Goal: Task Accomplishment & Management: Use online tool/utility

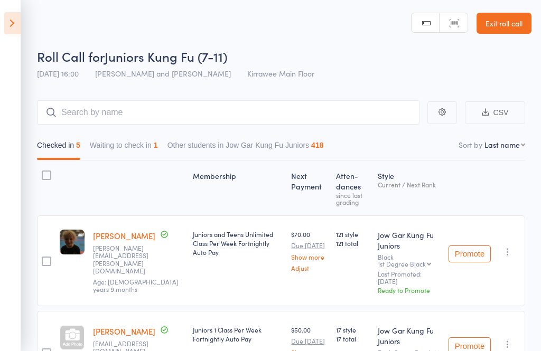
click at [20, 22] on icon at bounding box center [12, 23] width 16 height 22
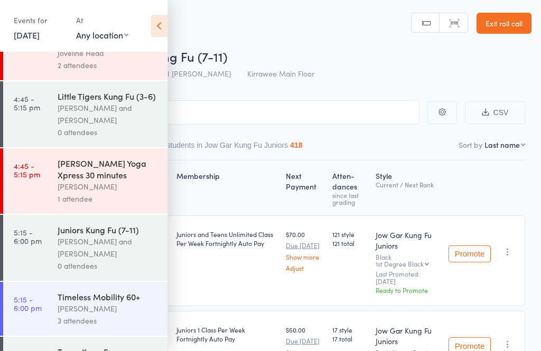
scroll to position [319, 0]
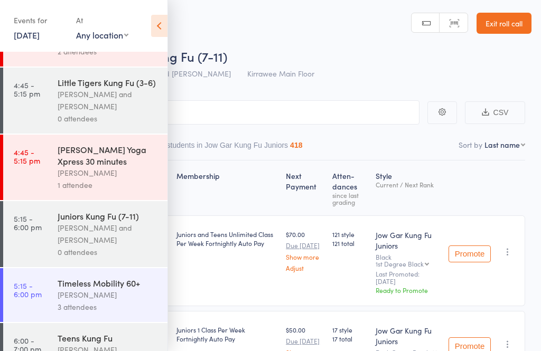
click at [63, 246] on div "[PERSON_NAME] and [PERSON_NAME]" at bounding box center [108, 234] width 101 height 24
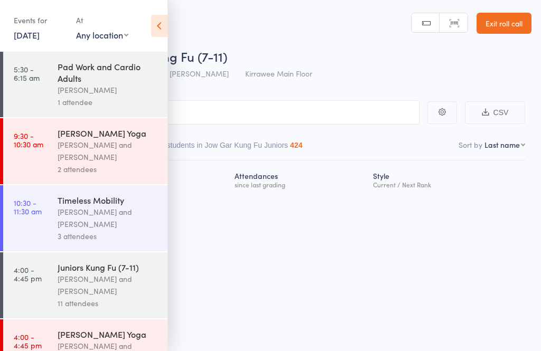
click at [161, 32] on icon at bounding box center [159, 26] width 16 height 22
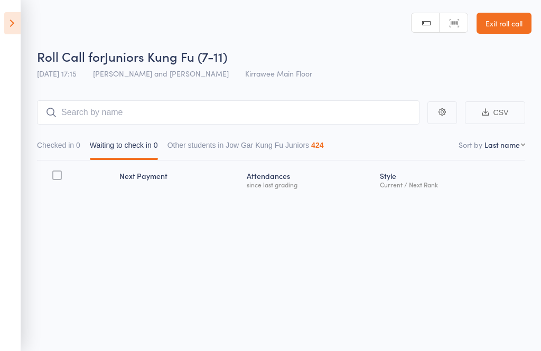
scroll to position [1, 0]
click at [53, 144] on button "Checked in 0" at bounding box center [58, 147] width 43 height 24
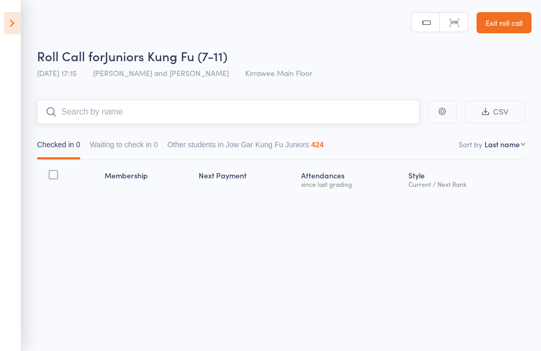
click at [73, 117] on input "search" at bounding box center [228, 112] width 383 height 24
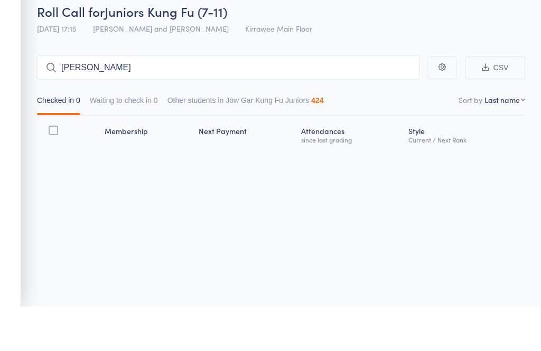
scroll to position [7, 0]
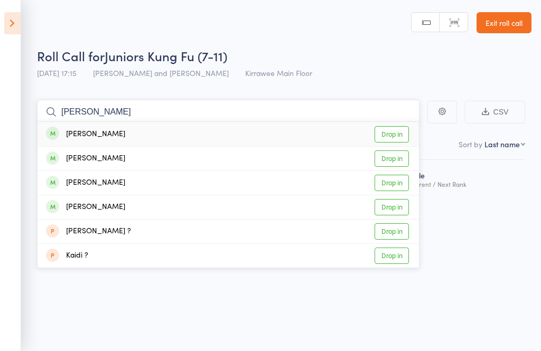
type input "[PERSON_NAME]"
click at [396, 127] on link "Drop in" at bounding box center [392, 134] width 34 height 16
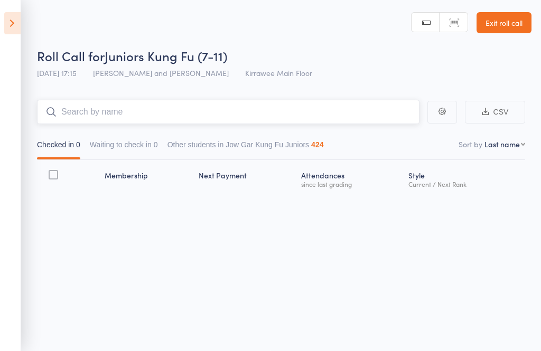
click at [326, 100] on input "search" at bounding box center [228, 112] width 383 height 24
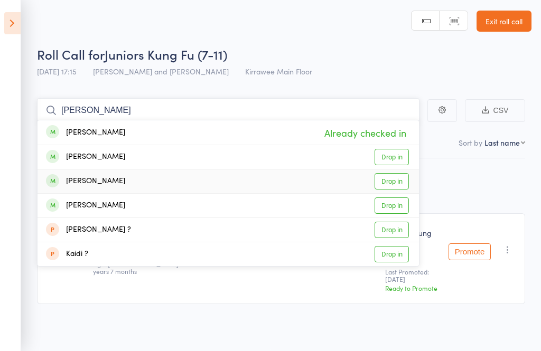
type input "[PERSON_NAME]"
click at [404, 173] on link "Drop in" at bounding box center [392, 181] width 34 height 16
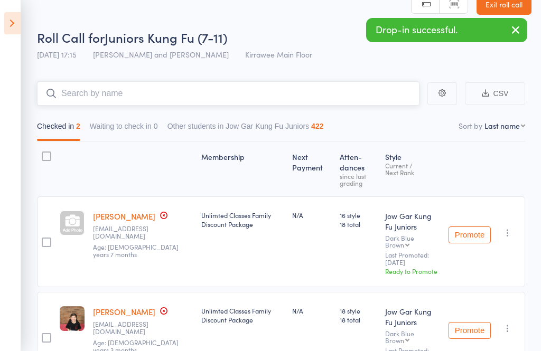
click at [46, 87] on input "search" at bounding box center [228, 93] width 383 height 24
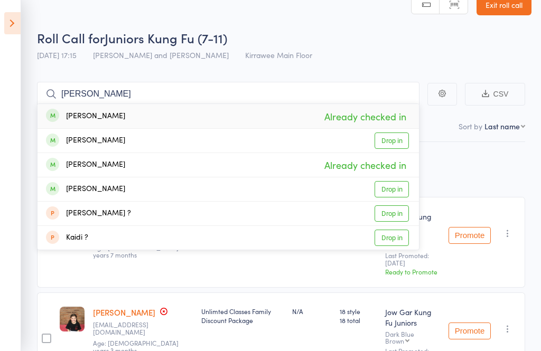
scroll to position [19, 0]
type input "[PERSON_NAME]"
click at [399, 145] on link "Drop in" at bounding box center [392, 140] width 34 height 16
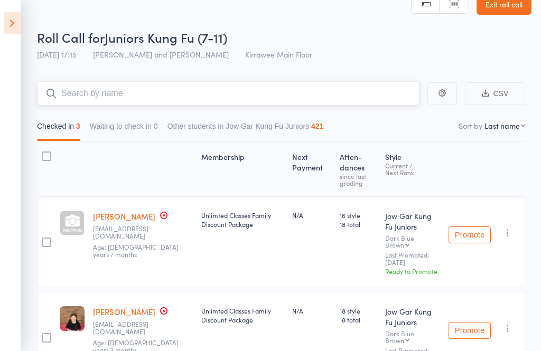
click at [75, 90] on input "search" at bounding box center [228, 93] width 383 height 24
click at [108, 91] on input "Hunter" at bounding box center [228, 93] width 383 height 24
click at [115, 100] on input "Hunter" at bounding box center [228, 93] width 383 height 24
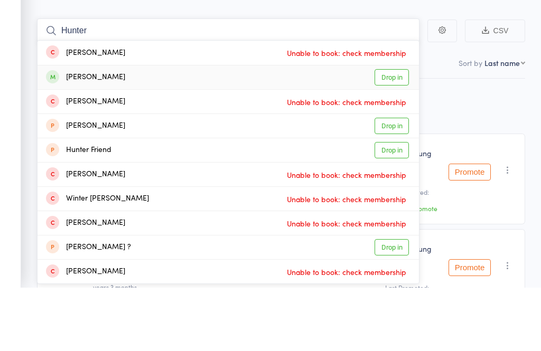
type input "Hunter"
click at [396, 133] on link "Drop in" at bounding box center [392, 141] width 34 height 16
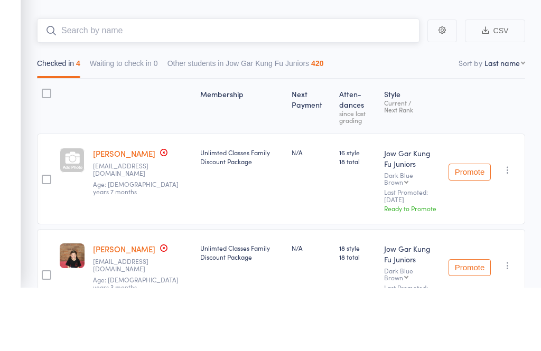
click at [79, 82] on input "search" at bounding box center [228, 94] width 383 height 24
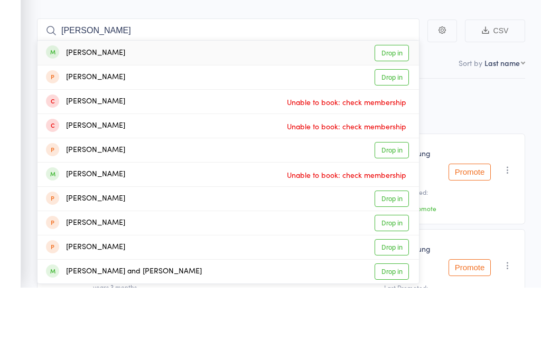
scroll to position [82, 0]
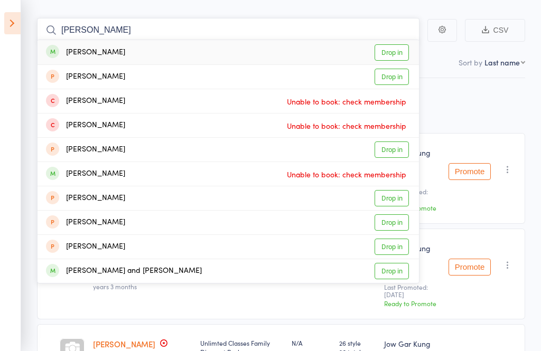
type input "[PERSON_NAME]"
click at [394, 51] on link "Drop in" at bounding box center [392, 52] width 34 height 16
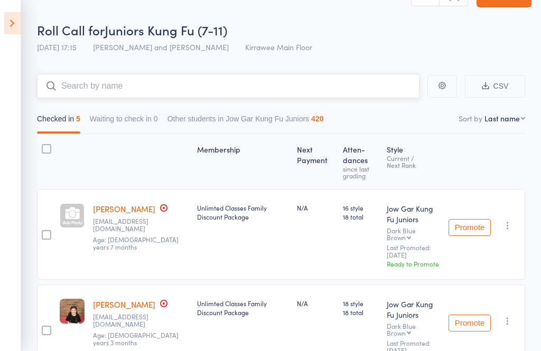
scroll to position [25, 0]
click at [72, 99] on input "search" at bounding box center [228, 87] width 383 height 24
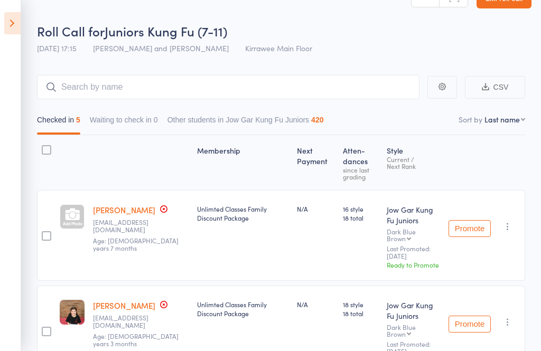
click at [70, 90] on input "search" at bounding box center [228, 87] width 383 height 24
click at [103, 92] on input "[PERSON_NAME]" at bounding box center [228, 87] width 383 height 24
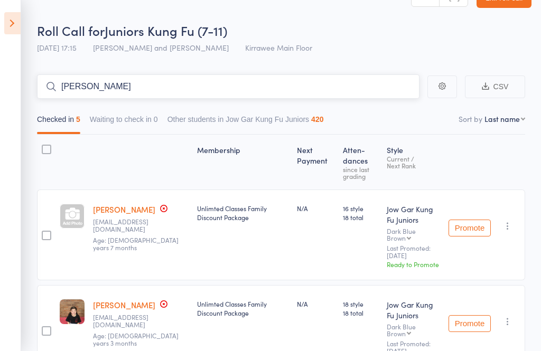
click at [93, 94] on input "[PERSON_NAME]" at bounding box center [228, 87] width 383 height 24
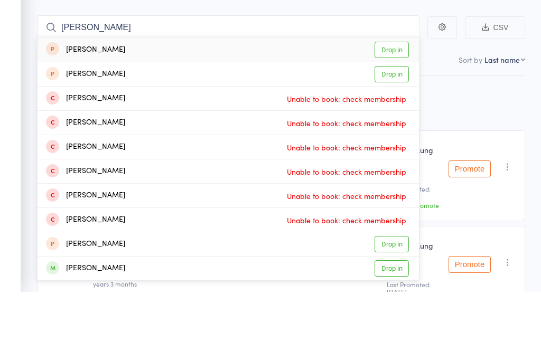
scroll to position [85, 0]
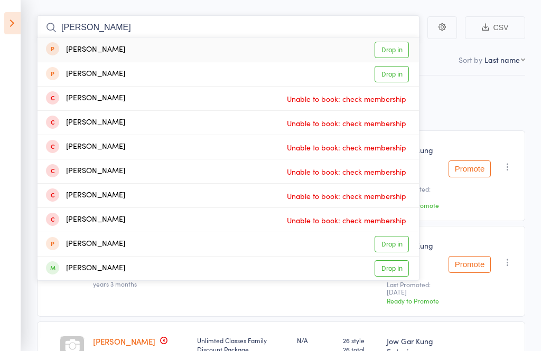
type input "[PERSON_NAME]"
click at [395, 54] on link "Drop in" at bounding box center [392, 50] width 34 height 16
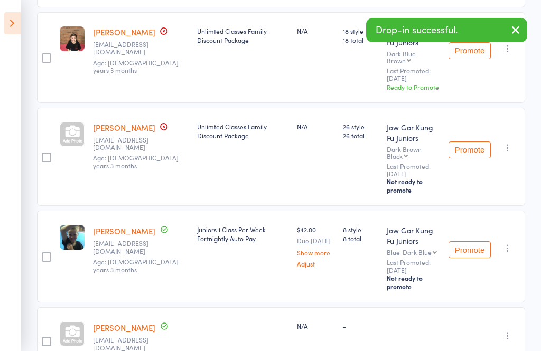
scroll to position [404, 0]
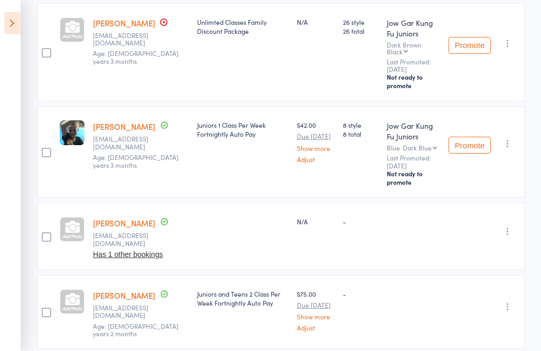
click at [507, 225] on button "button" at bounding box center [508, 231] width 13 height 13
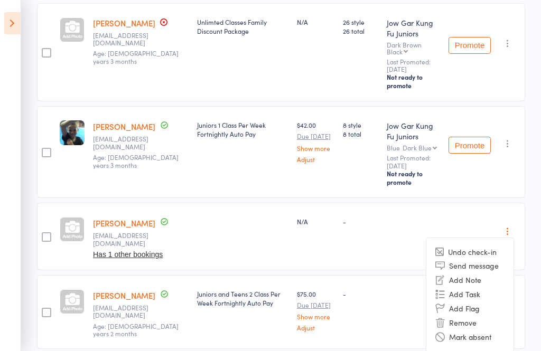
click at [484, 247] on li "Undo check-in" at bounding box center [469, 252] width 87 height 13
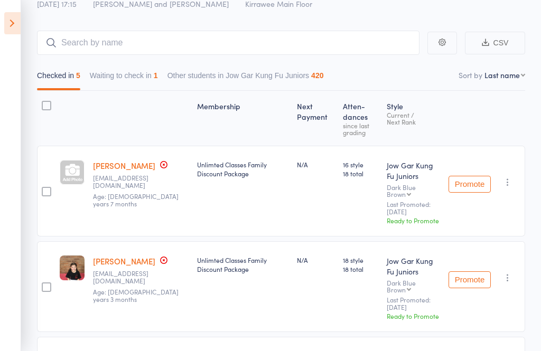
scroll to position [0, 0]
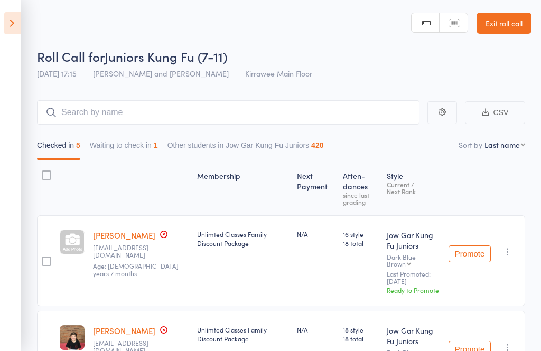
click at [109, 145] on button "Waiting to check in 1" at bounding box center [124, 148] width 68 height 24
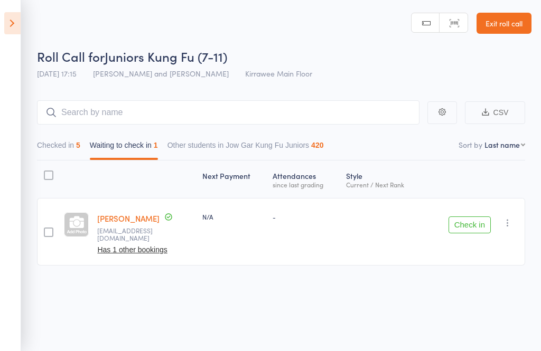
click at [507, 220] on icon "button" at bounding box center [508, 223] width 11 height 11
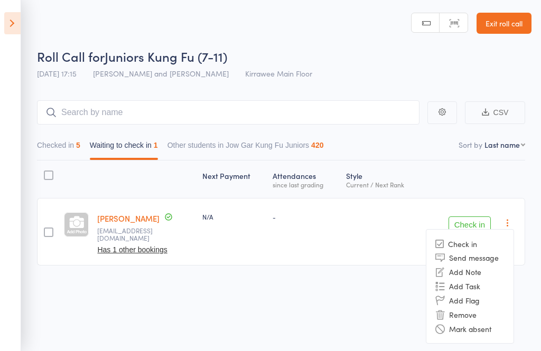
click at [496, 311] on li "Remove" at bounding box center [469, 315] width 87 height 14
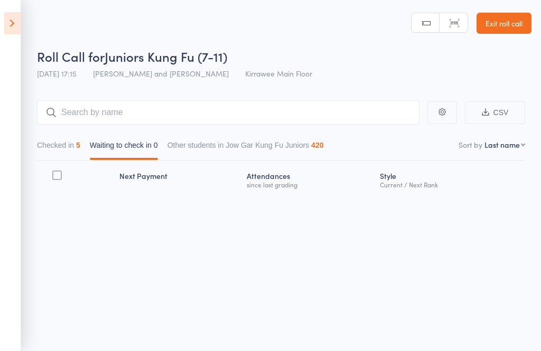
click at [54, 150] on button "Checked in 5" at bounding box center [58, 148] width 43 height 24
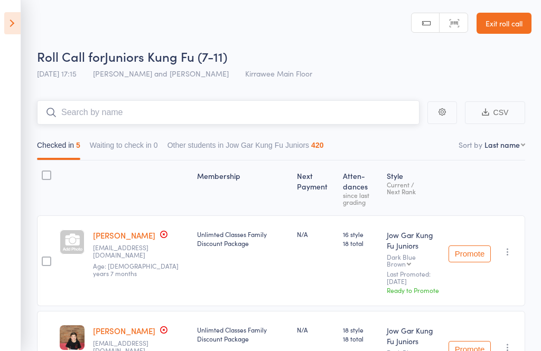
click at [73, 114] on input "search" at bounding box center [228, 112] width 383 height 24
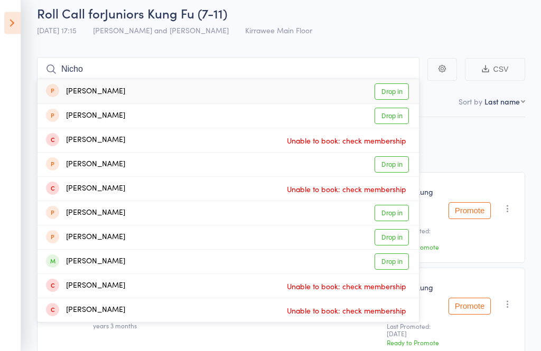
scroll to position [55, 0]
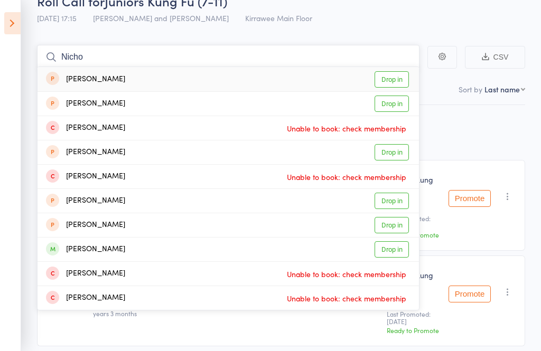
click at [92, 63] on input "Nicho" at bounding box center [228, 57] width 383 height 24
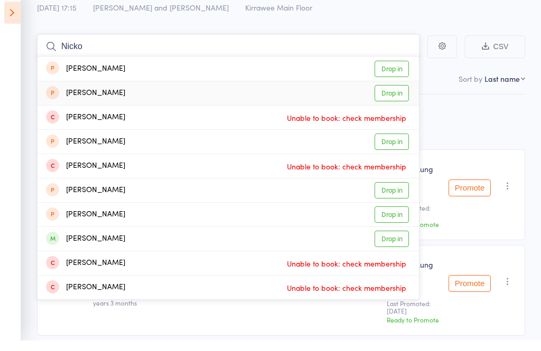
type input "Nicko"
click at [401, 96] on link "Drop in" at bounding box center [392, 104] width 34 height 16
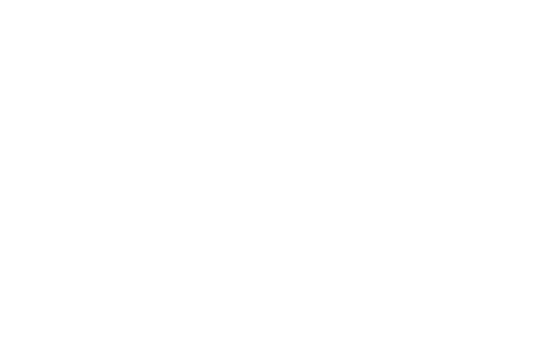
scroll to position [0, 0]
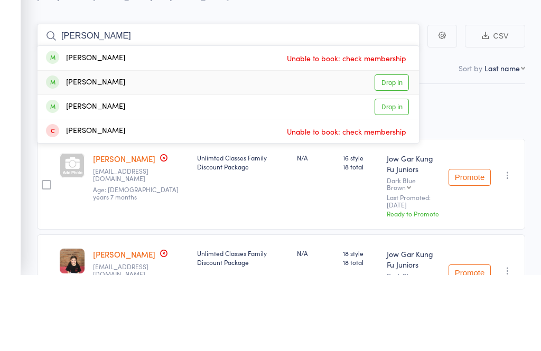
type input "[PERSON_NAME]"
click at [398, 151] on link "Drop in" at bounding box center [392, 159] width 34 height 16
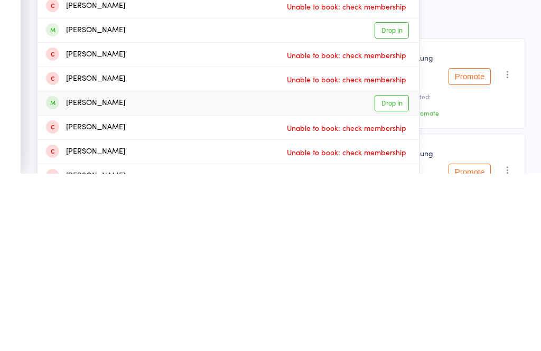
type input "sienna"
click at [396, 273] on link "Drop in" at bounding box center [392, 281] width 34 height 16
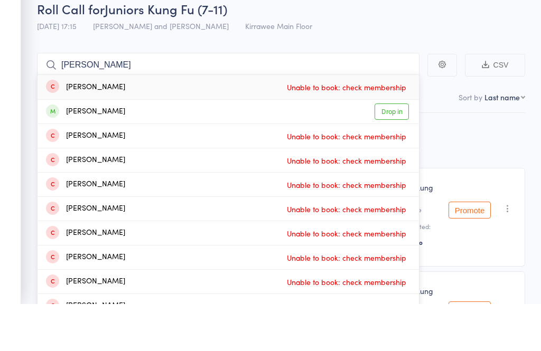
scroll to position [48, 0]
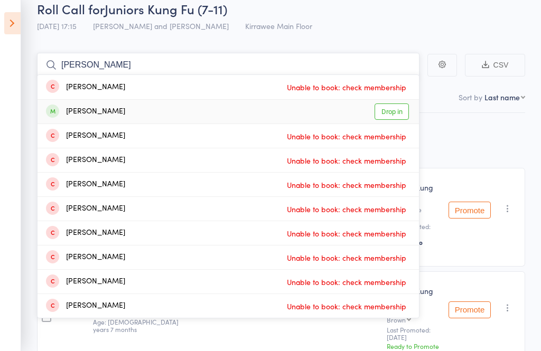
type input "[PERSON_NAME]"
click at [395, 112] on link "Drop in" at bounding box center [392, 112] width 34 height 16
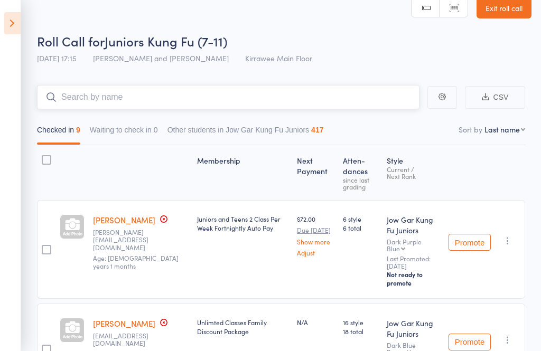
scroll to position [0, 0]
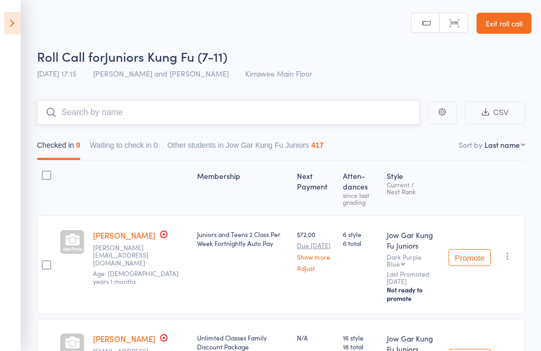
click at [95, 104] on input "search" at bounding box center [228, 112] width 383 height 24
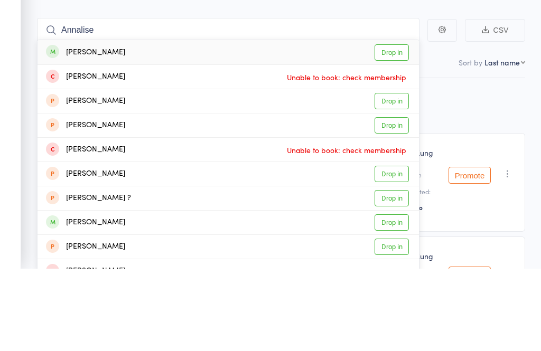
click at [14, 45] on aside "Events for [DATE] [DATE] [DATE] Sun Mon Tue Wed Thu Fri Sat 31 27 28 29 30 31 0…" at bounding box center [10, 175] width 21 height 351
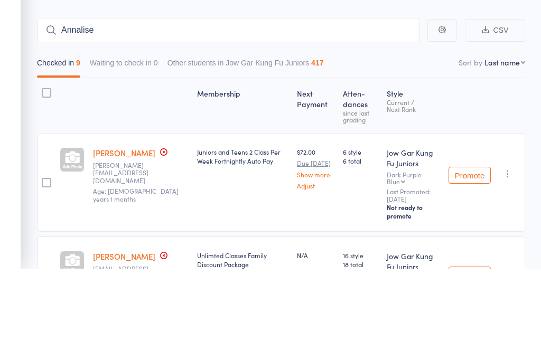
scroll to position [82, 0]
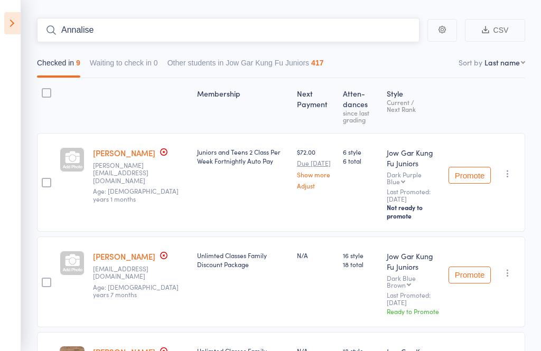
click at [110, 32] on input "Annalise" at bounding box center [228, 30] width 383 height 24
type input "Annalise"
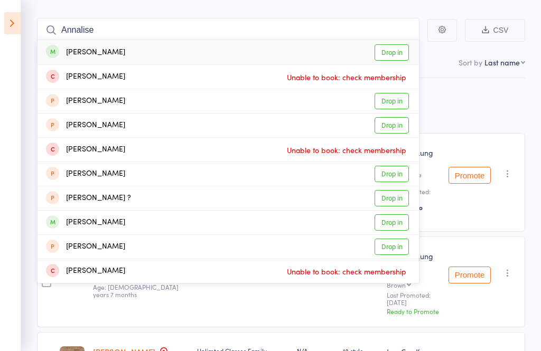
click at [385, 59] on link "Drop in" at bounding box center [392, 52] width 34 height 16
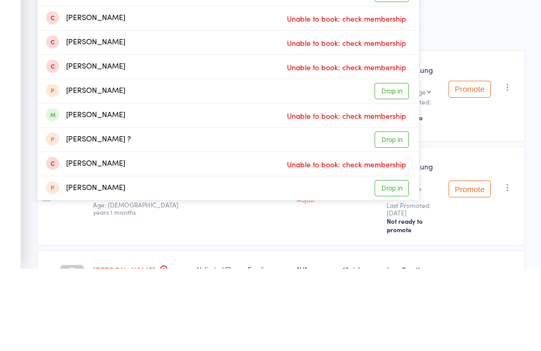
scroll to position [0, 0]
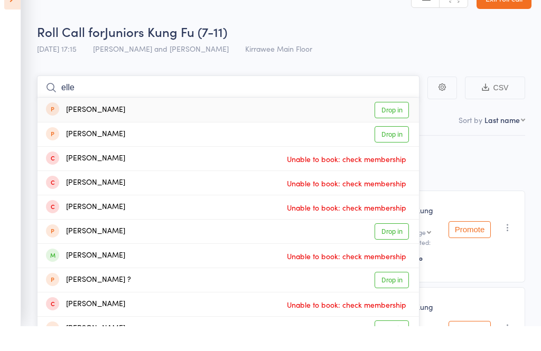
type input "elle"
click at [401, 127] on link "Drop in" at bounding box center [392, 135] width 34 height 16
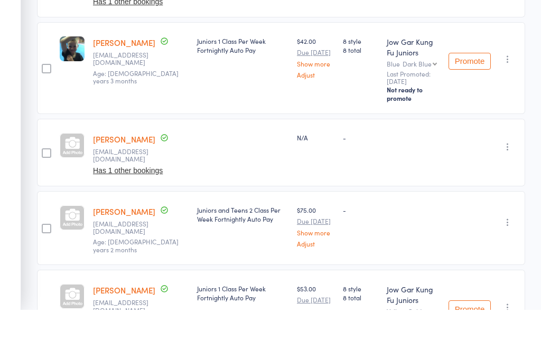
scroll to position [735, 0]
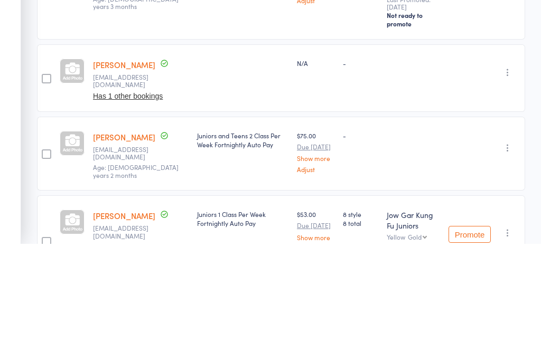
click at [503, 174] on icon "button" at bounding box center [508, 179] width 11 height 11
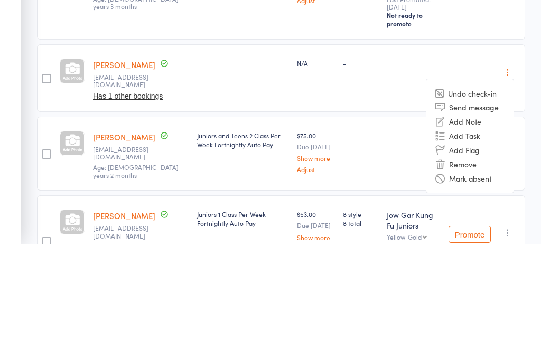
scroll to position [842, 0]
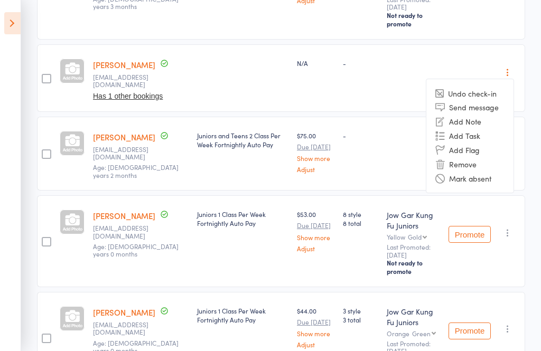
click at [489, 157] on li "Remove" at bounding box center [469, 164] width 87 height 14
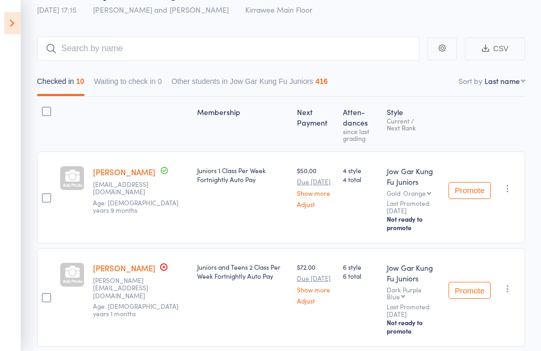
scroll to position [0, 0]
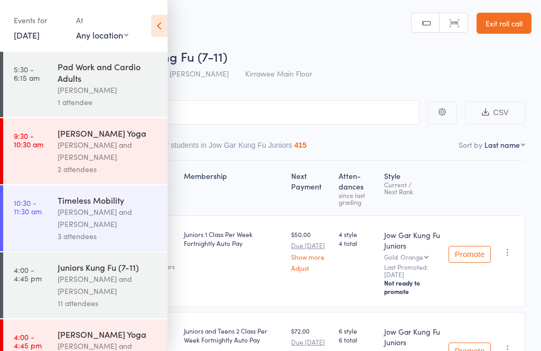
click at [159, 21] on icon at bounding box center [159, 26] width 16 height 22
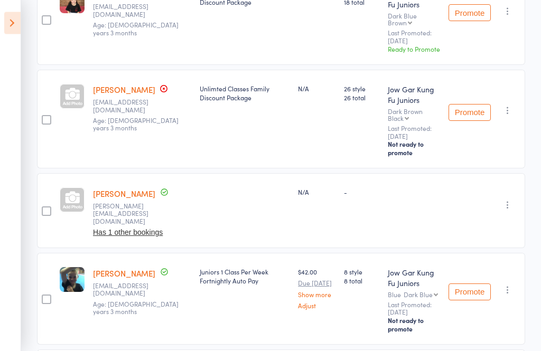
scroll to position [537, 0]
click at [513, 200] on icon "button" at bounding box center [508, 205] width 11 height 11
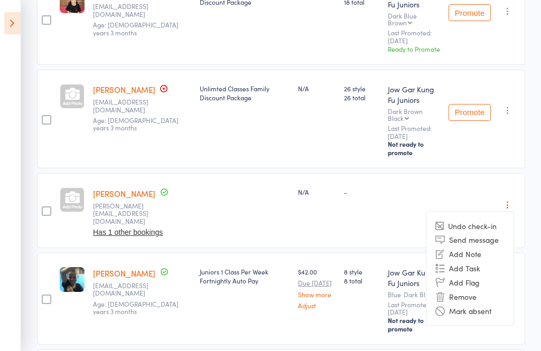
click at [486, 290] on li "Remove" at bounding box center [469, 297] width 87 height 14
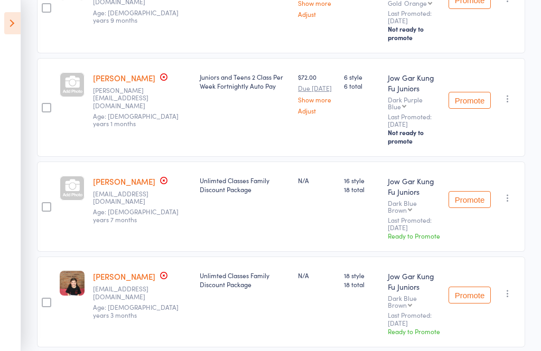
scroll to position [0, 0]
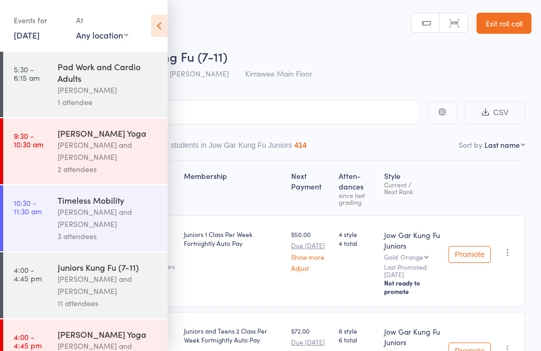
click at [160, 28] on icon at bounding box center [159, 26] width 16 height 22
